Goal: Navigation & Orientation: Find specific page/section

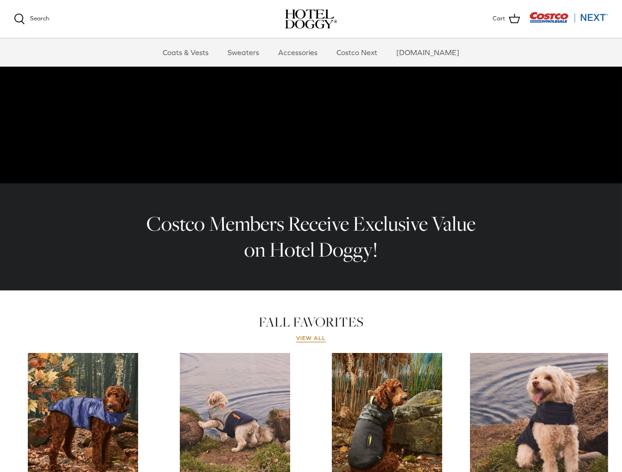
scroll to position [155, 0]
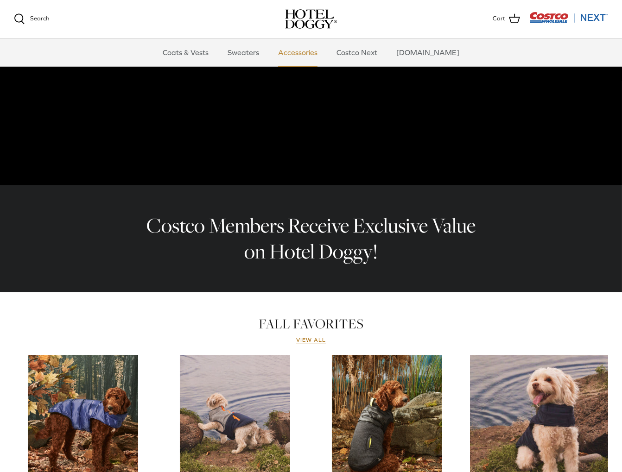
click at [310, 53] on link "Accessories" at bounding box center [298, 52] width 56 height 28
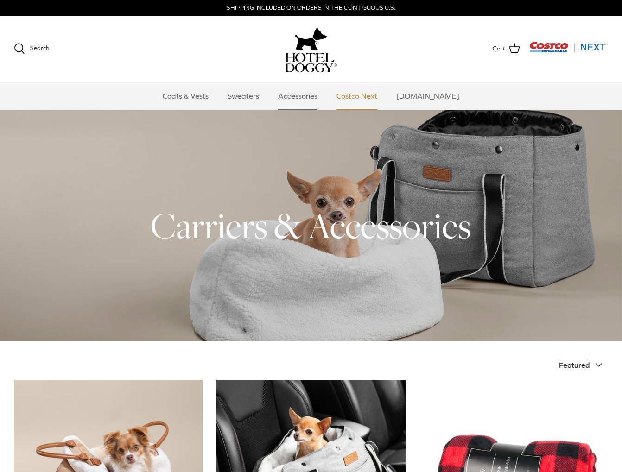
click at [371, 96] on link "Costco Next" at bounding box center [356, 96] width 57 height 28
click at [253, 99] on link "Sweaters" at bounding box center [243, 96] width 48 height 28
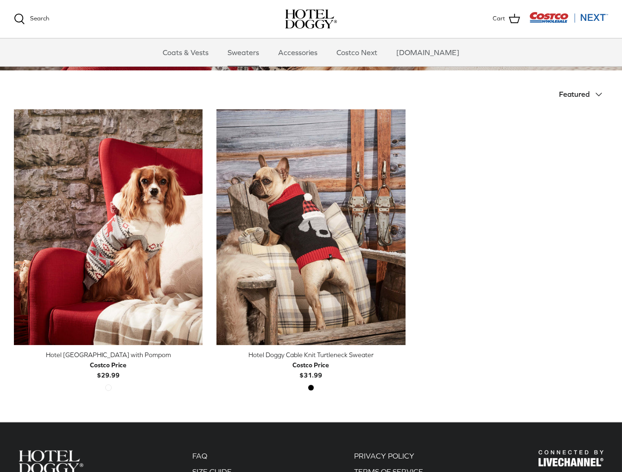
scroll to position [185, 0]
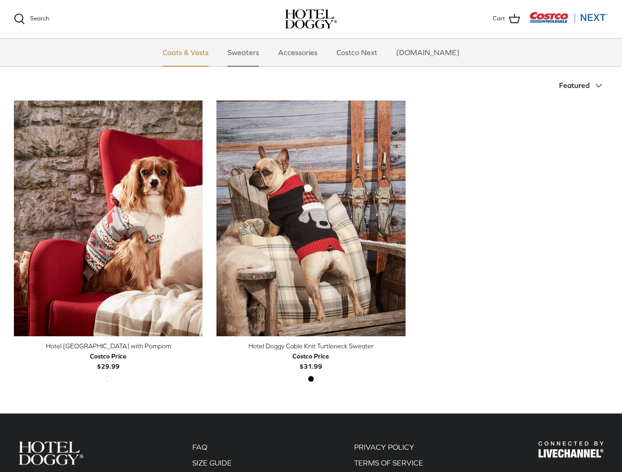
click at [197, 55] on link "Coats & Vests" at bounding box center [185, 52] width 63 height 28
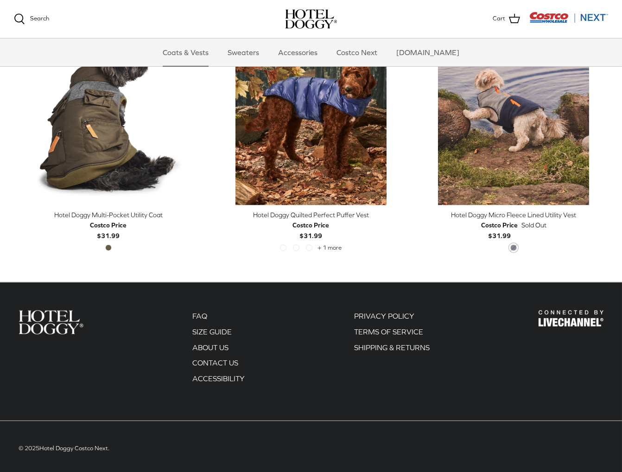
scroll to position [1837, 0]
